Goal: Transaction & Acquisition: Purchase product/service

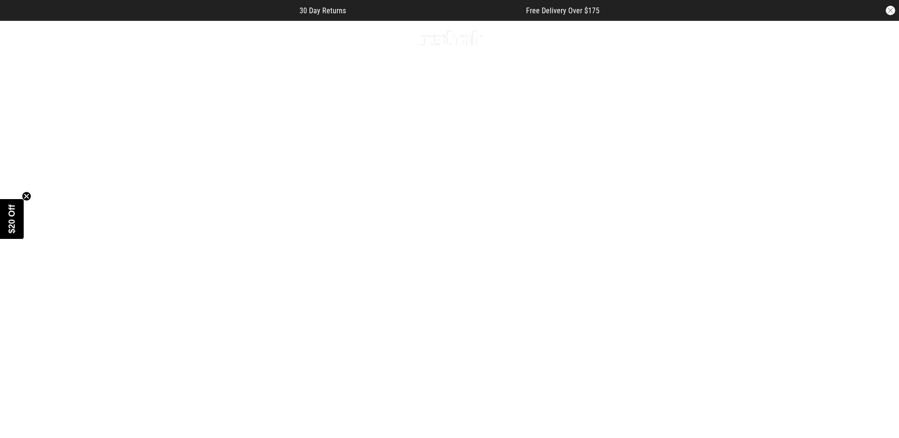
click at [727, 36] on span "button" at bounding box center [724, 37] width 9 height 11
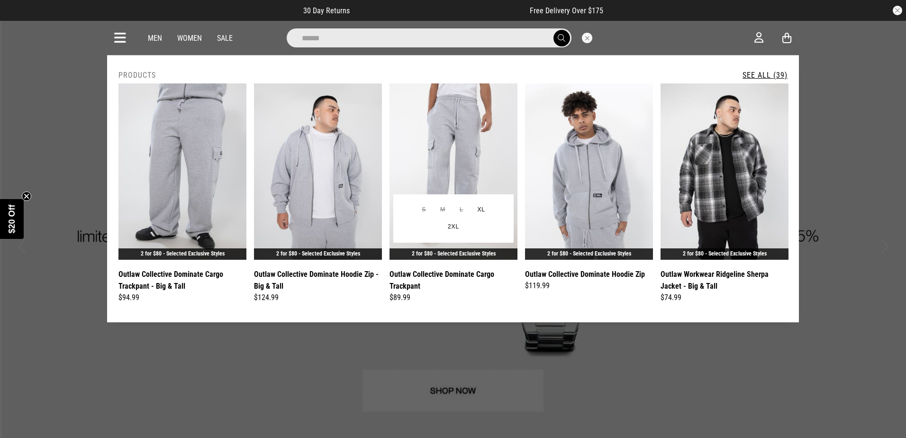
type input "******"
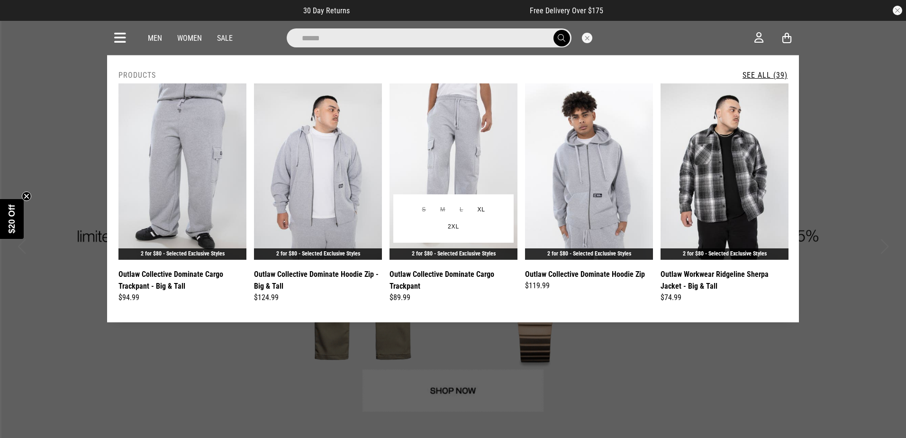
click at [477, 137] on img at bounding box center [453, 171] width 128 height 176
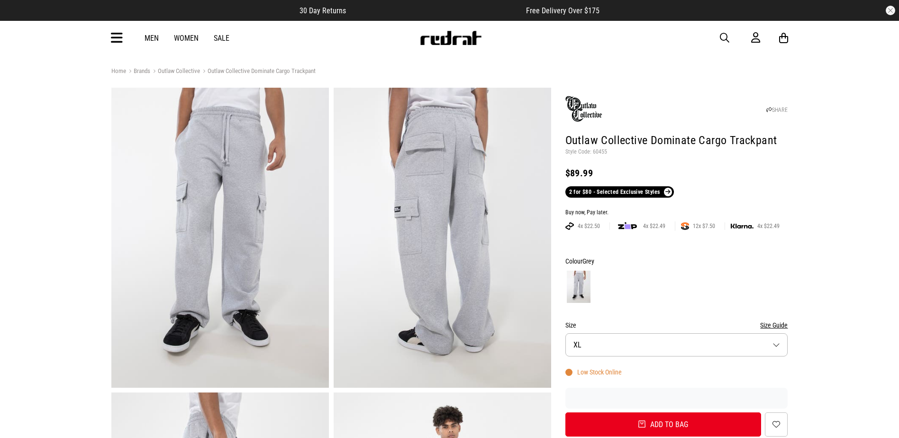
click at [720, 35] on span "button" at bounding box center [724, 37] width 9 height 11
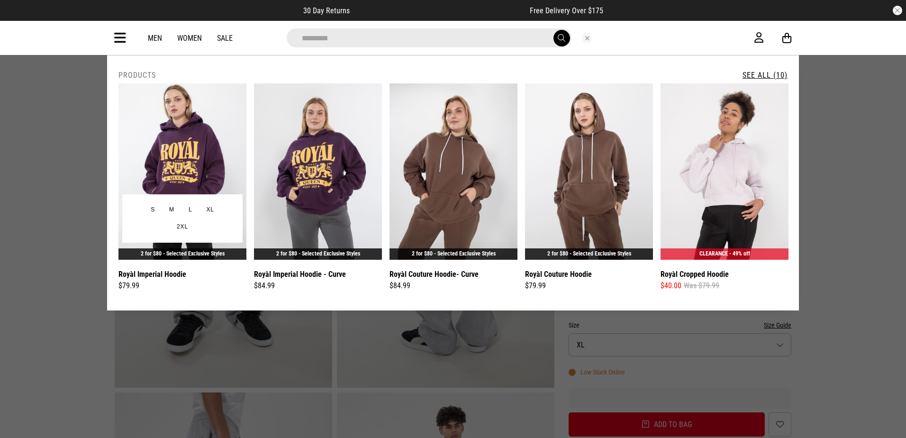
type input "*********"
click at [220, 141] on img at bounding box center [182, 171] width 128 height 176
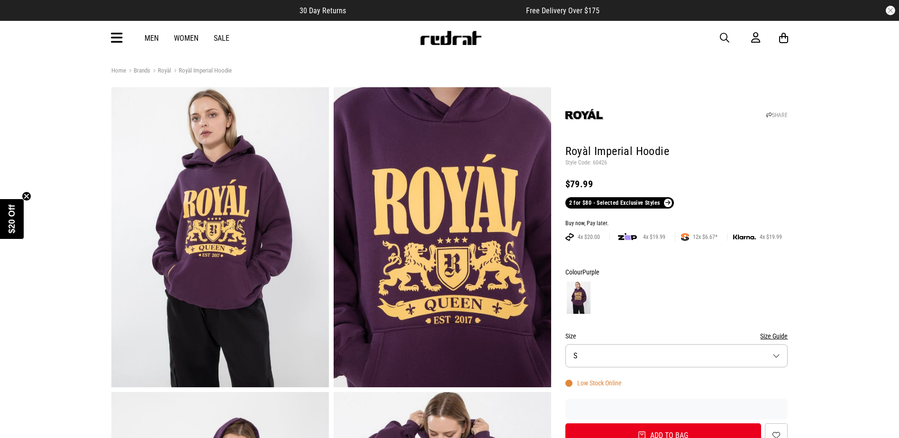
click at [595, 163] on p "Style Code: 60426" at bounding box center [676, 163] width 223 height 8
copy p "60426"
click at [725, 31] on div "Men Women Sale Sign in New Back Footwear Back Mens Back Womens Back Youth & Kid…" at bounding box center [450, 38] width 692 height 34
click at [724, 36] on span "button" at bounding box center [724, 37] width 9 height 11
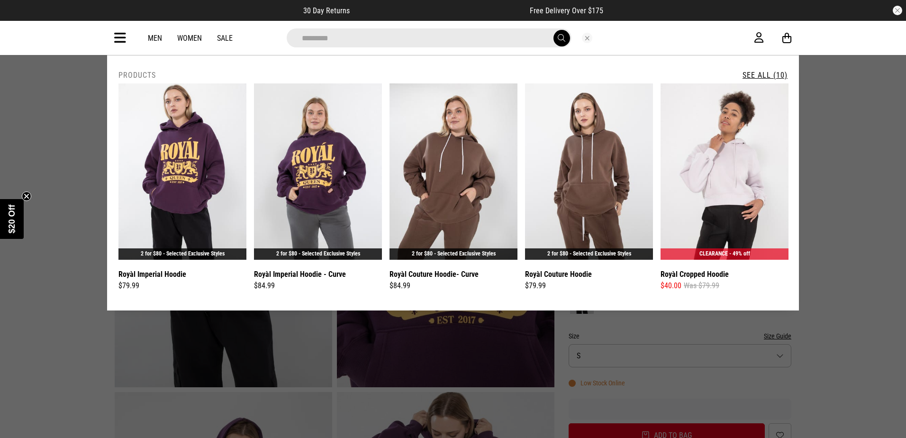
type input "*********"
click at [757, 73] on link "See All (10)" at bounding box center [765, 75] width 45 height 9
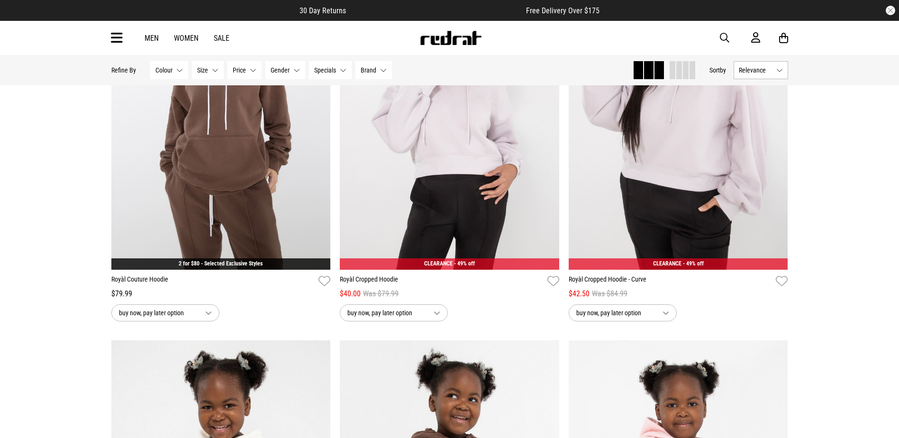
click at [726, 37] on span "button" at bounding box center [724, 37] width 9 height 11
click at [420, 38] on input "search" at bounding box center [425, 37] width 285 height 19
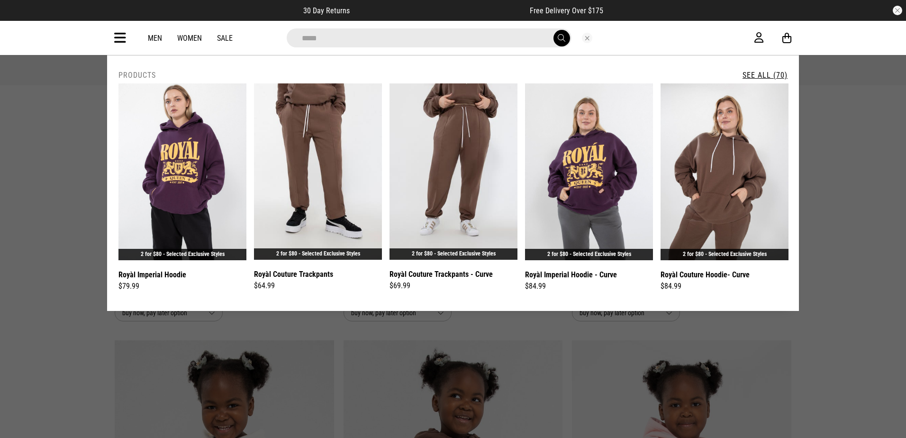
type input "*****"
click at [771, 72] on link "See All (70)" at bounding box center [765, 75] width 45 height 9
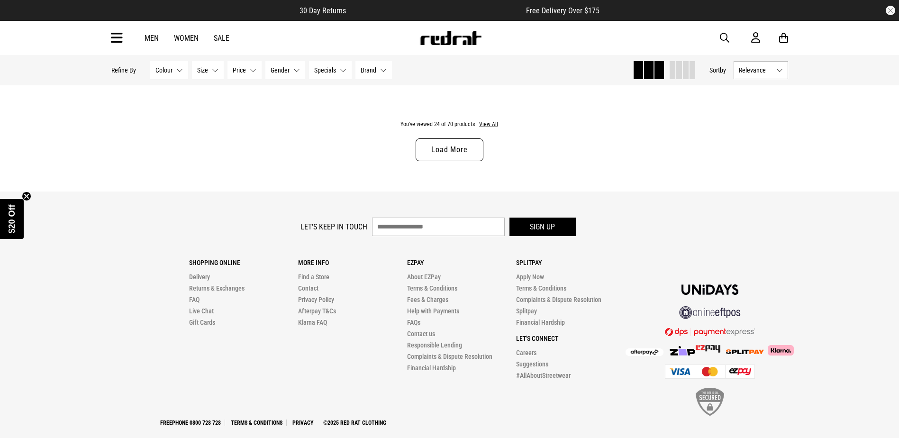
scroll to position [2890, 0]
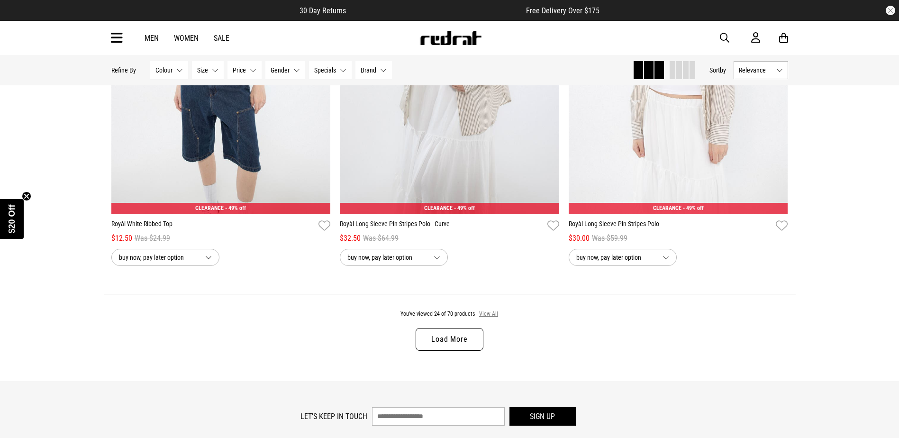
click at [484, 318] on button "View All" at bounding box center [489, 314] width 20 height 9
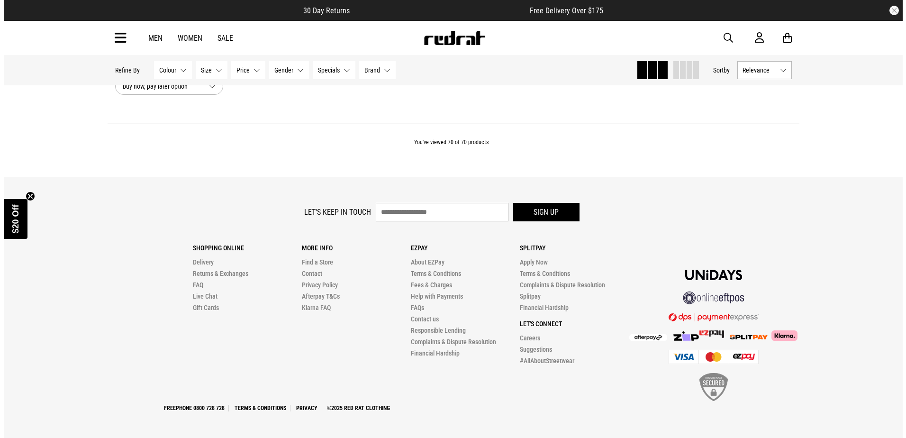
scroll to position [8749, 0]
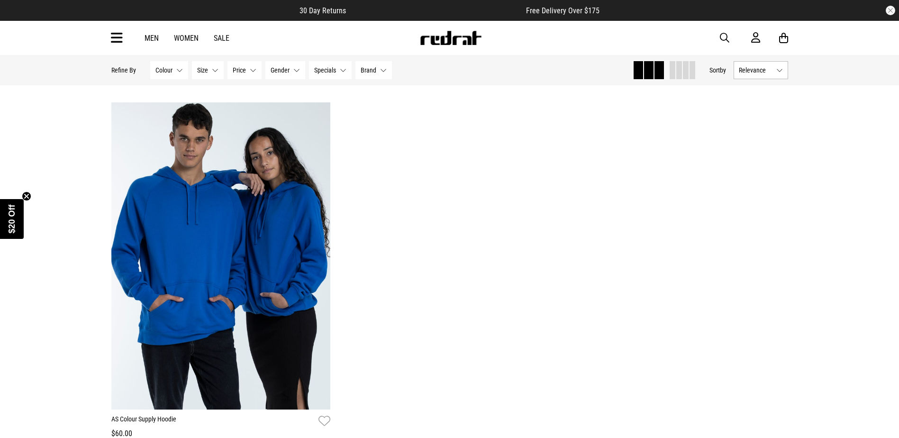
click at [720, 37] on span "button" at bounding box center [724, 37] width 9 height 11
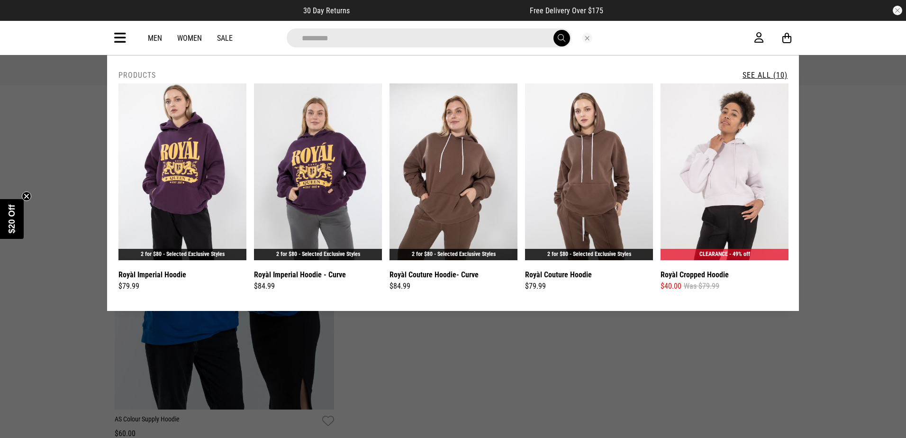
type input "*********"
click at [764, 77] on link "See All (10)" at bounding box center [765, 75] width 45 height 9
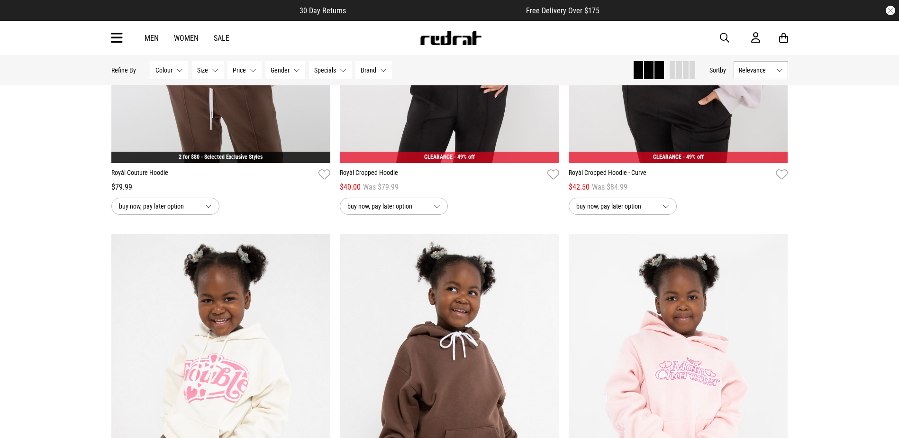
scroll to position [521, 0]
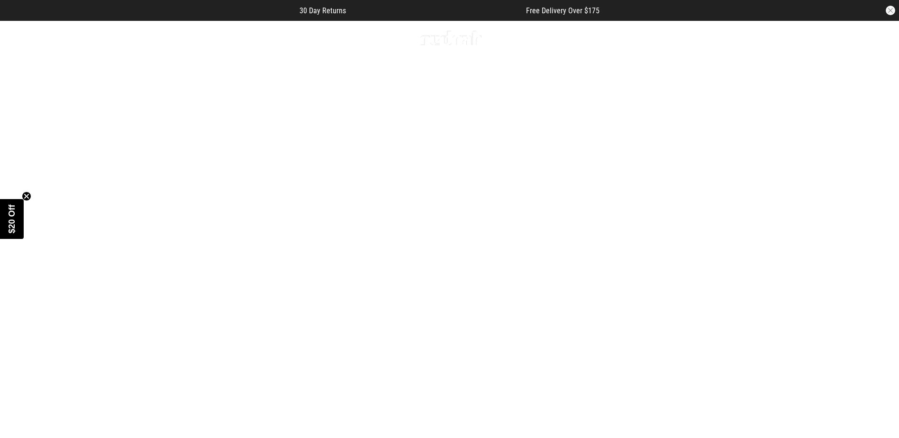
click at [111, 35] on icon at bounding box center [117, 38] width 12 height 16
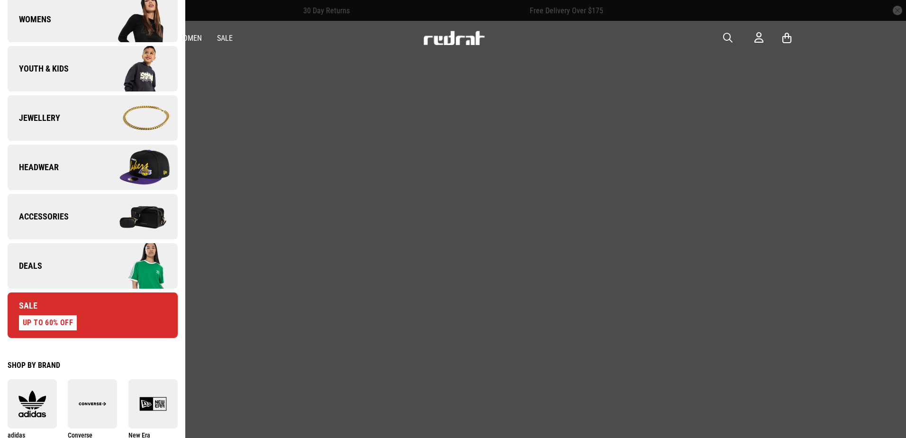
scroll to position [332, 0]
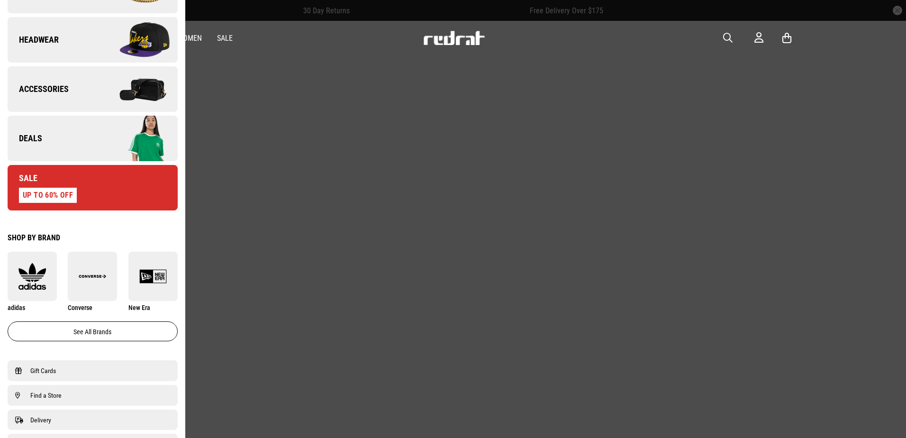
click at [34, 142] on span "Deals" at bounding box center [25, 138] width 35 height 11
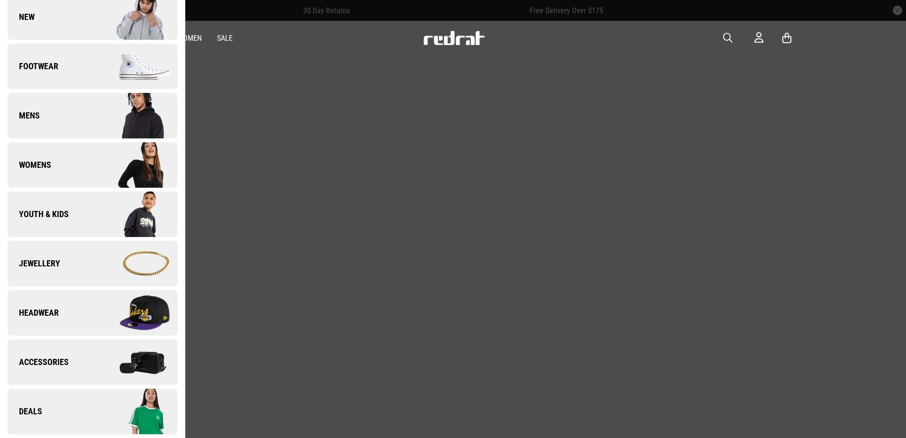
scroll to position [0, 0]
